Goal: Task Accomplishment & Management: Manage account settings

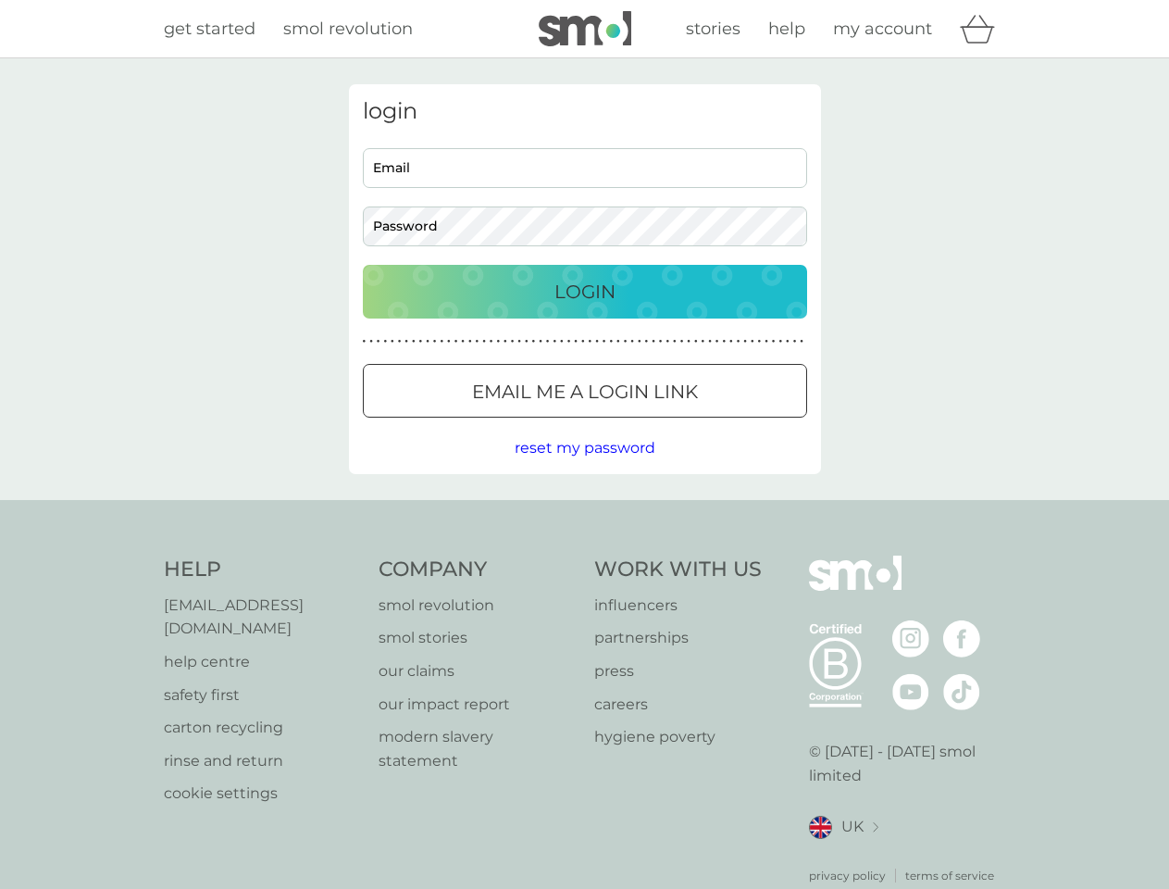
click at [983, 29] on icon "basket" at bounding box center [977, 29] width 35 height 29
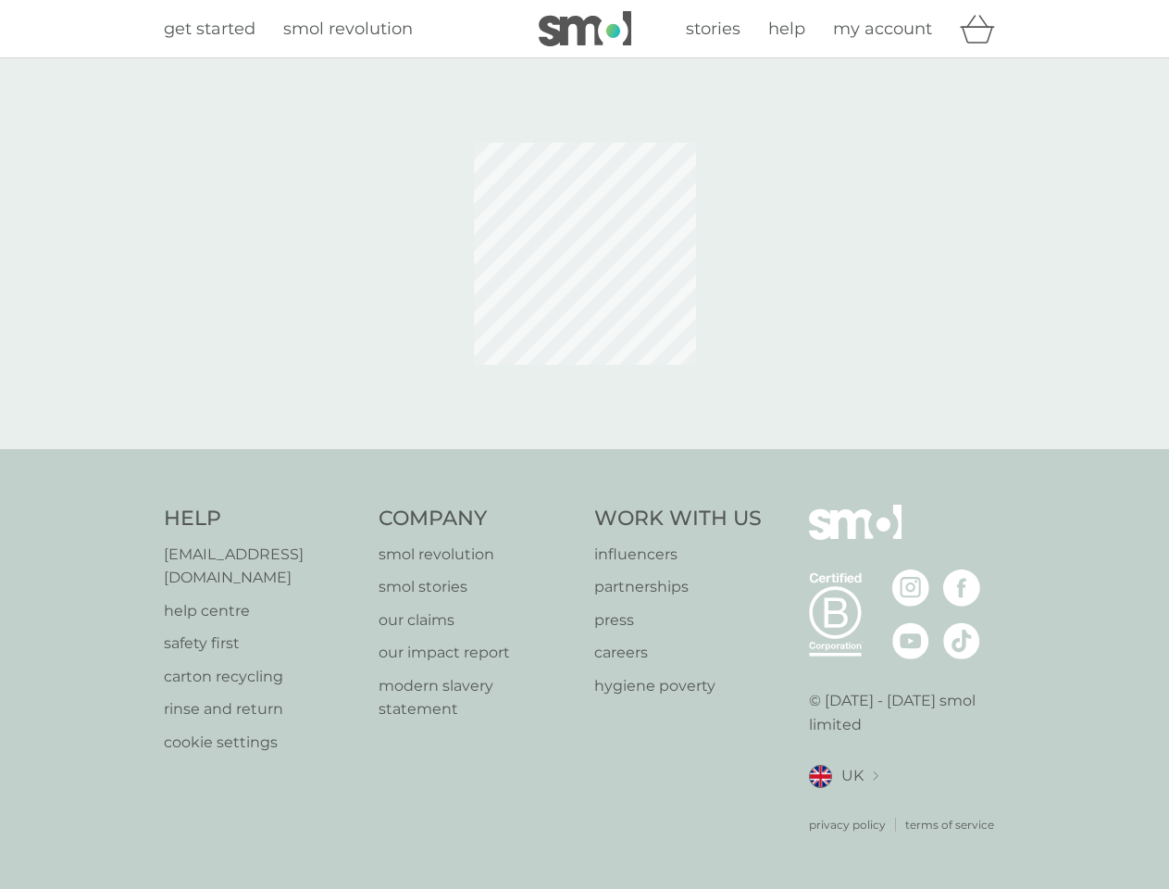
click at [584, 448] on div at bounding box center [584, 253] width 1169 height 391
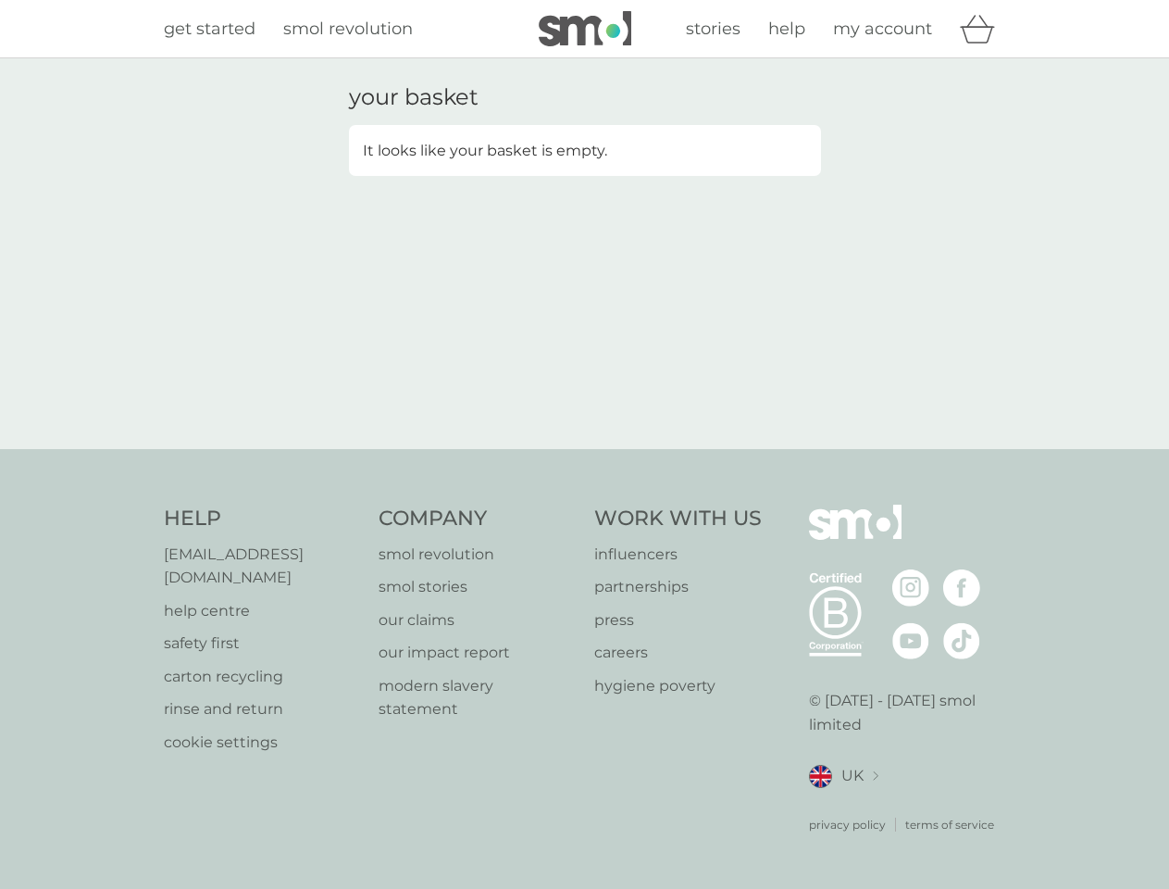
click at [843, 804] on div "privacy policy terms of service" at bounding box center [907, 810] width 197 height 45
